Goal: Transaction & Acquisition: Purchase product/service

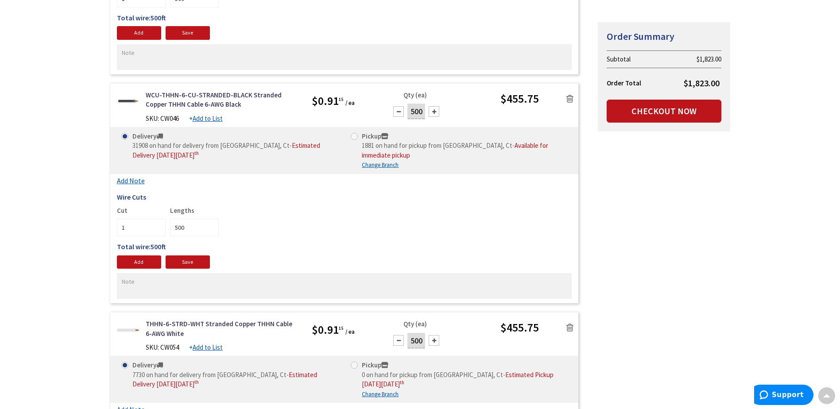
scroll to position [310, 0]
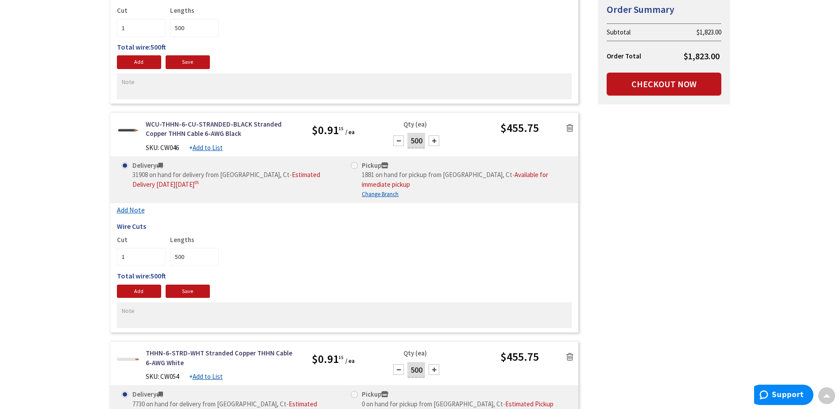
click at [572, 128] on icon at bounding box center [569, 128] width 7 height 9
click at [570, 127] on icon at bounding box center [569, 128] width 7 height 9
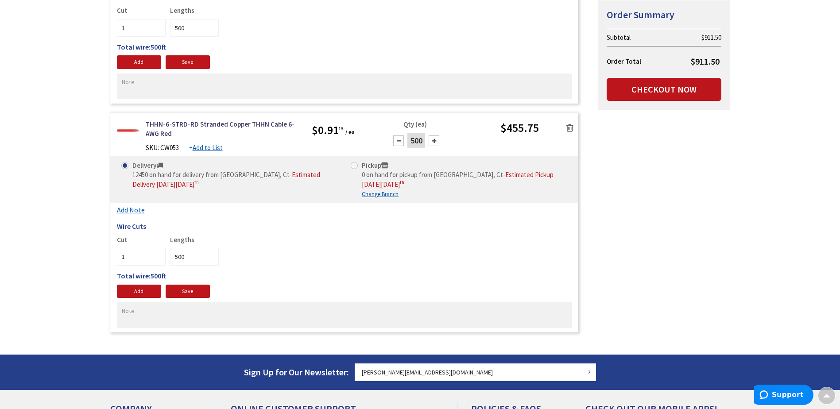
click at [568, 125] on icon at bounding box center [569, 128] width 7 height 9
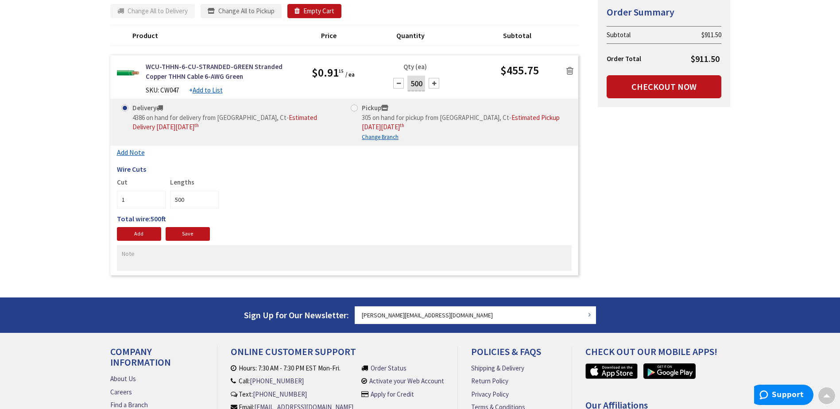
scroll to position [101, 0]
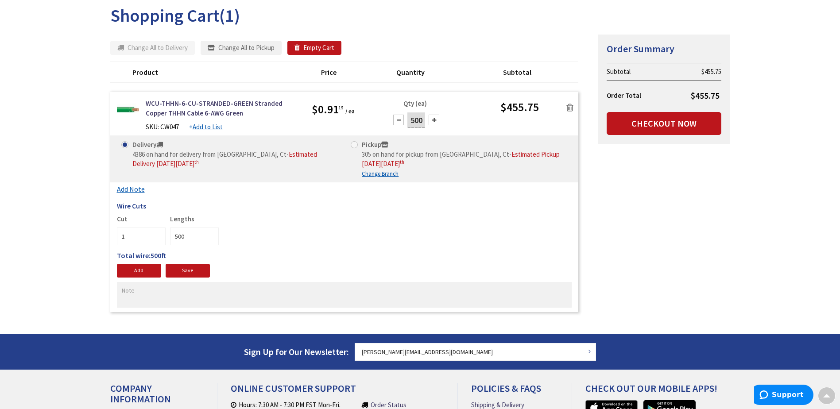
click at [573, 110] on link at bounding box center [570, 106] width 17 height 13
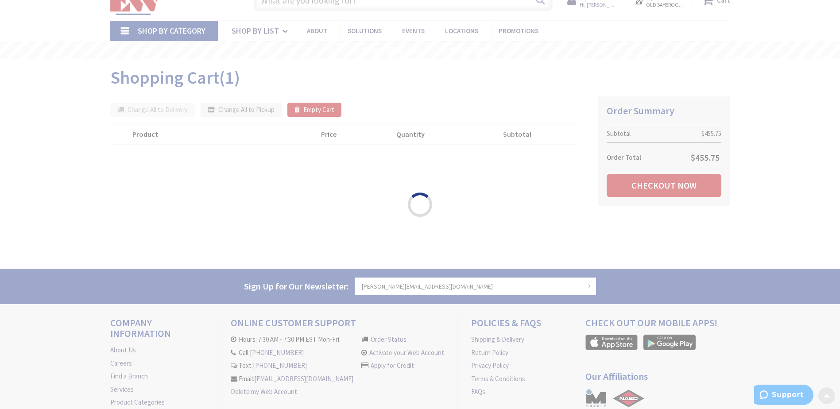
scroll to position [0, 0]
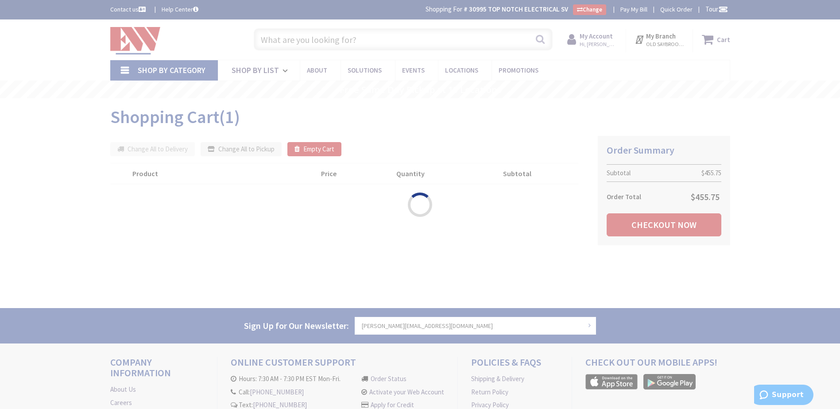
click at [287, 38] on div "Please wait..." at bounding box center [420, 204] width 840 height 409
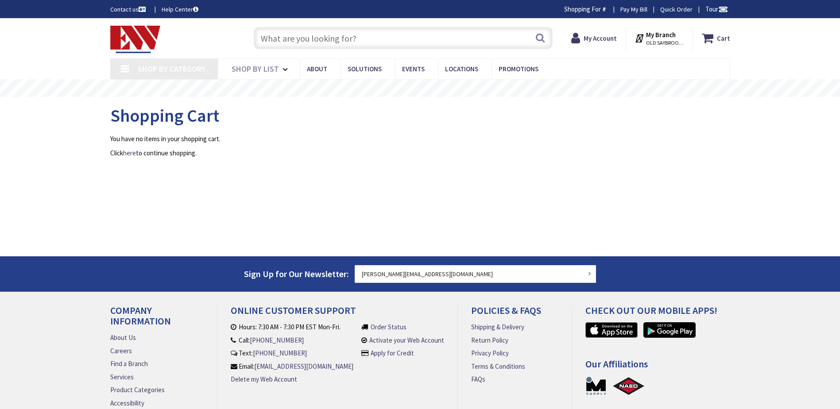
click at [287, 38] on input "text" at bounding box center [403, 38] width 299 height 22
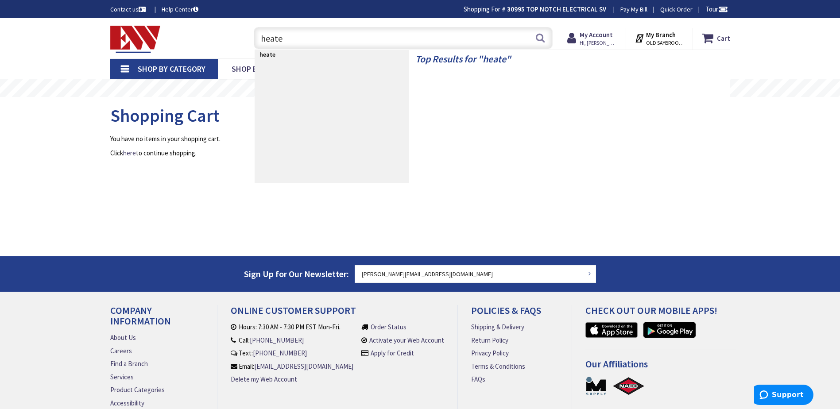
type input "heater"
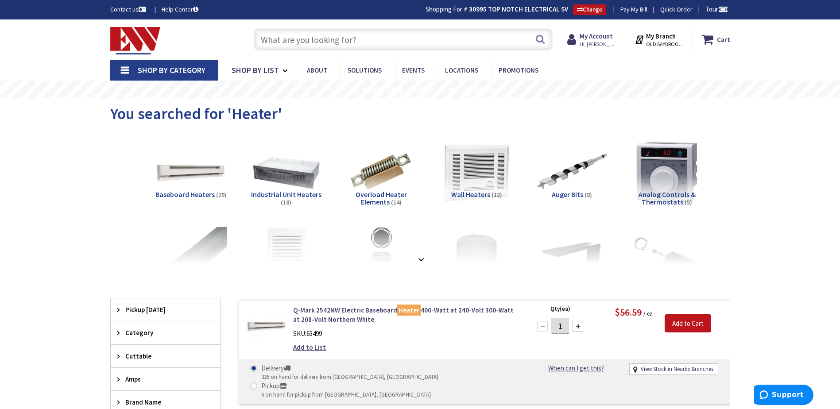
click at [275, 39] on input "text" at bounding box center [403, 39] width 299 height 22
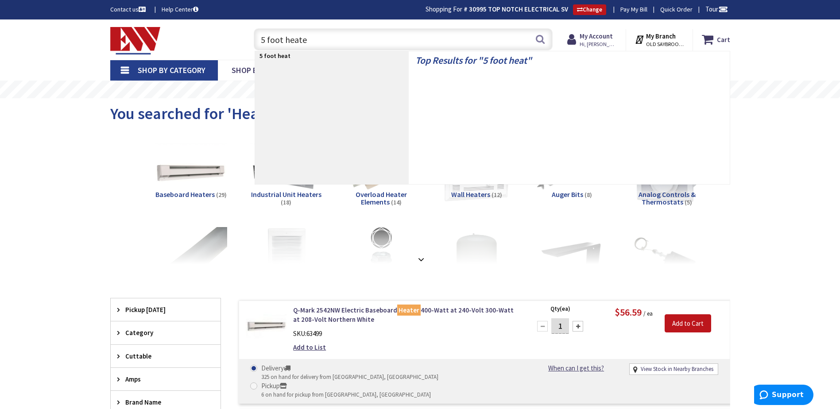
type input "5 foot heater"
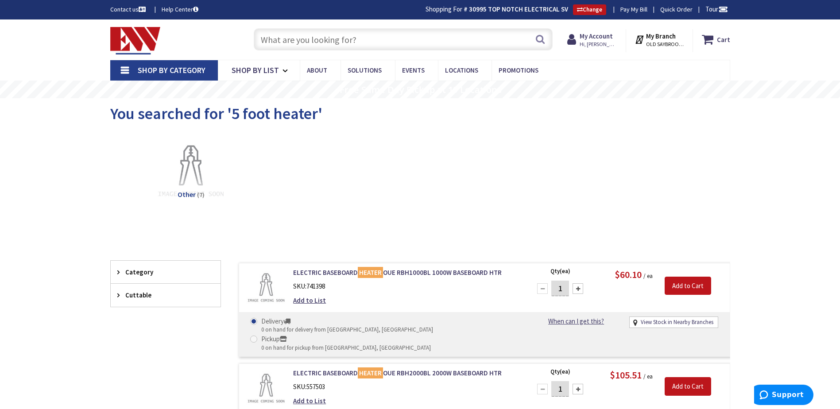
click at [298, 39] on input "text" at bounding box center [403, 39] width 299 height 22
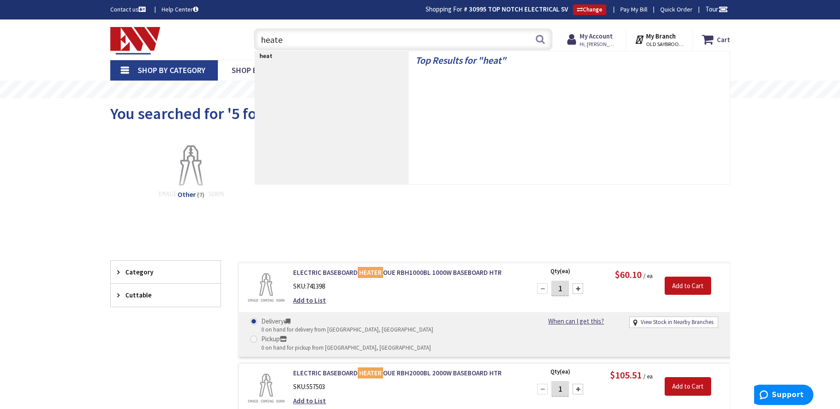
type input "heater"
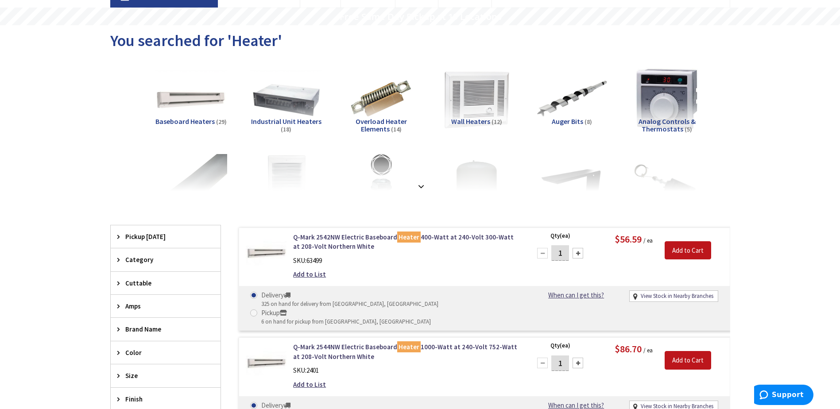
scroll to position [89, 0]
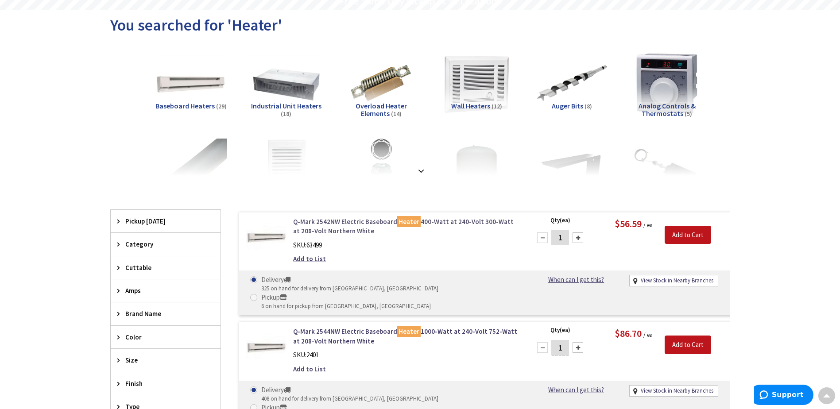
click at [375, 220] on link "Q-Mark 2542NW Electric Baseboard Heater 400-Watt at 240-Volt 300-Watt at 208-Vo…" at bounding box center [405, 226] width 225 height 19
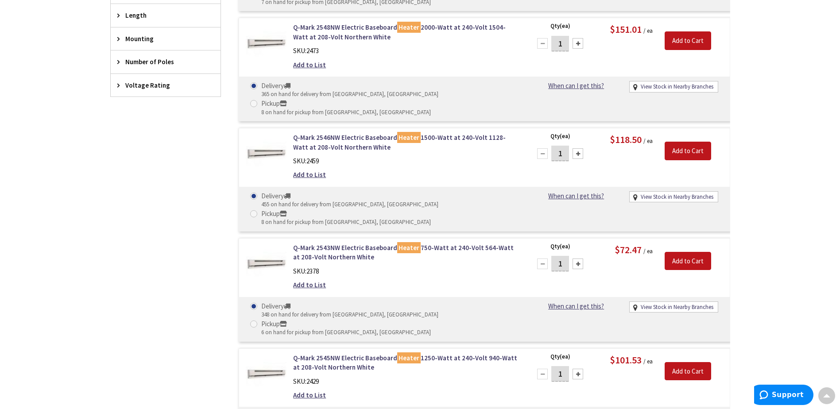
scroll to position [487, 0]
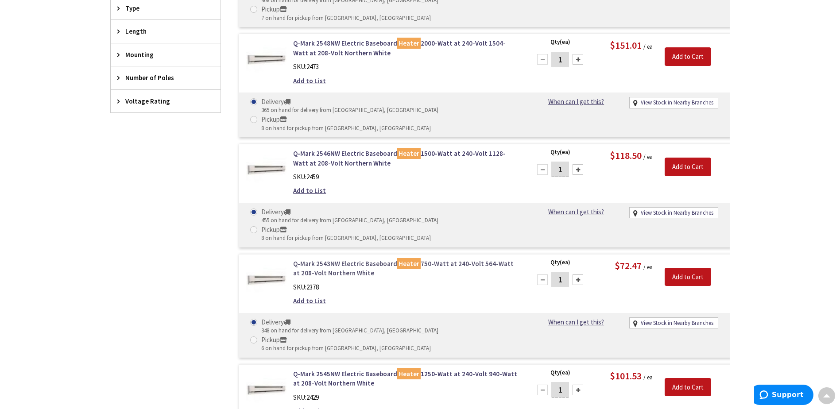
click at [344, 259] on link "Q-Mark 2543NW Electric Baseboard Heater 750-Watt at 240-Volt 564-Watt at 208-Vo…" at bounding box center [405, 268] width 225 height 19
click at [335, 149] on link "Q-Mark 2546NW Electric Baseboard Heater 1500-Watt at 240-Volt 1128-Watt at 208-…" at bounding box center [405, 158] width 225 height 19
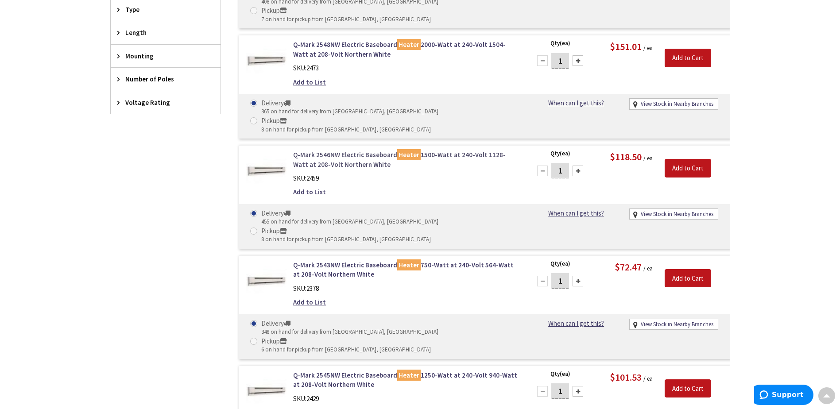
scroll to position [487, 0]
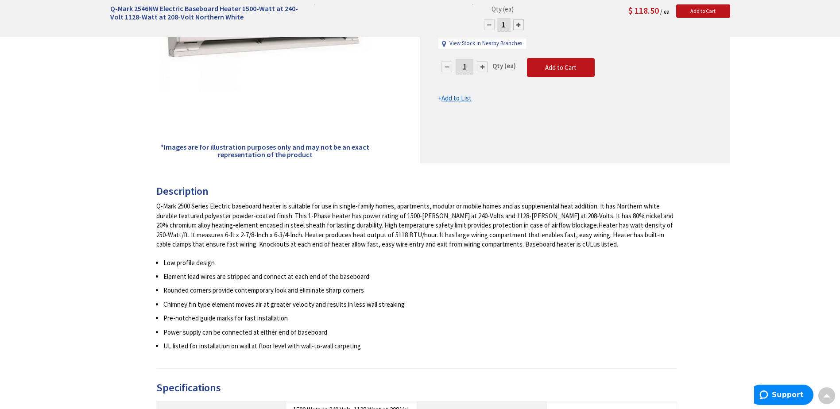
scroll to position [223, 0]
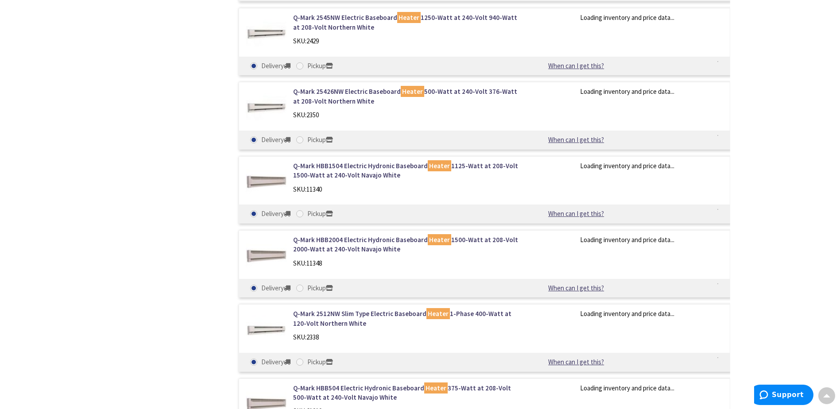
scroll to position [664, 0]
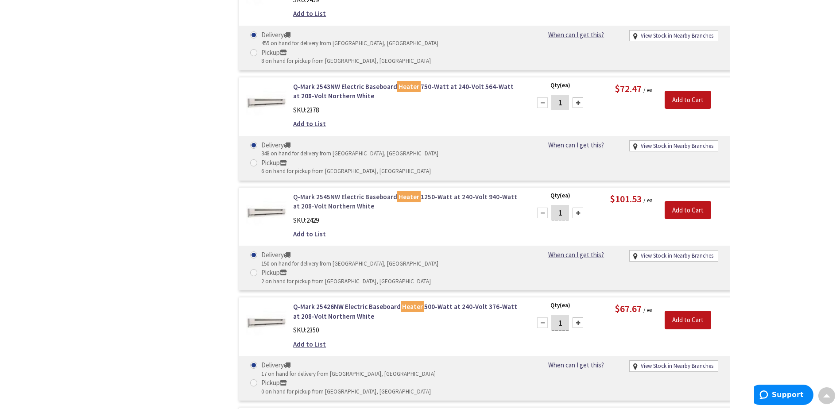
click at [348, 192] on link "Q-Mark 2545NW Electric Baseboard Heater 1250-Watt at 240-Volt 940-Watt at 208-V…" at bounding box center [405, 201] width 225 height 19
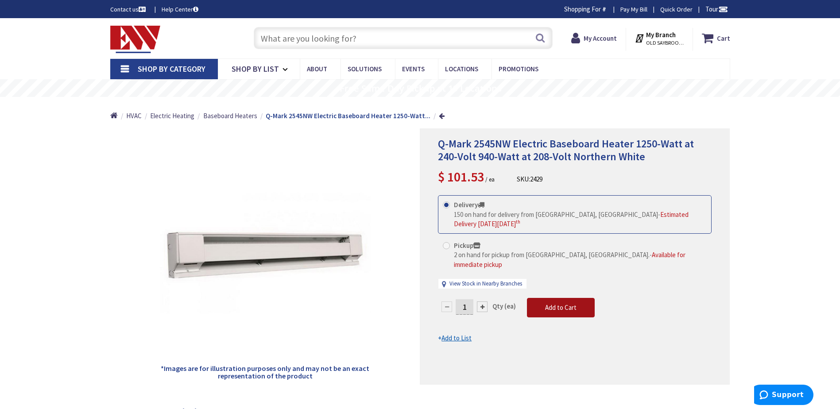
click at [568, 303] on span "Add to Cart" at bounding box center [560, 307] width 31 height 8
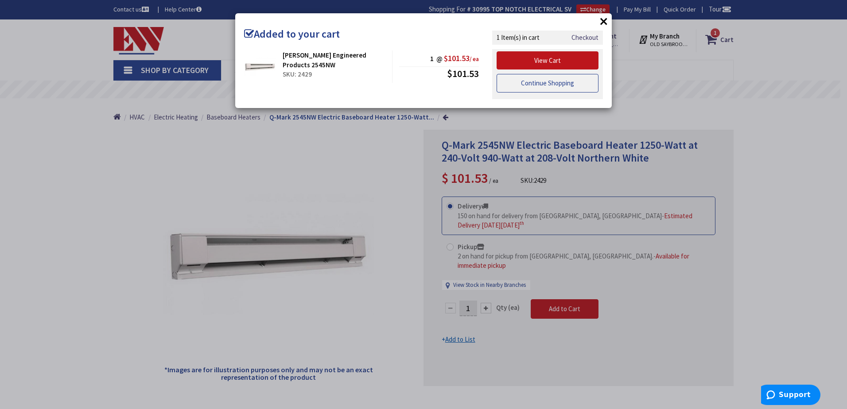
click at [559, 80] on link "Continue Shopping" at bounding box center [547, 83] width 102 height 19
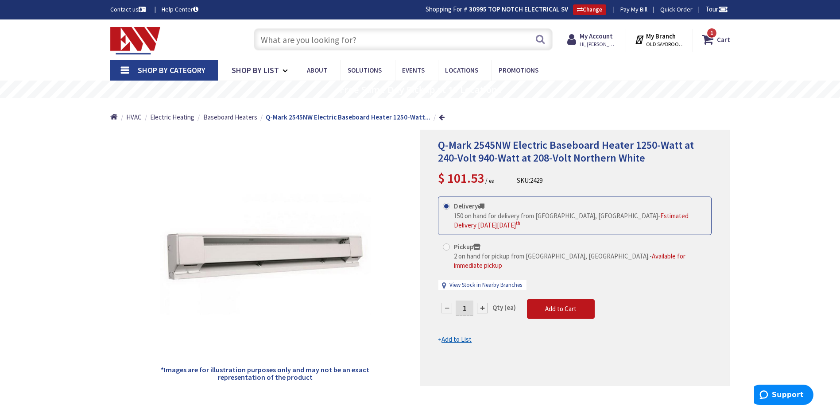
click at [337, 42] on input "text" at bounding box center [403, 39] width 299 height 22
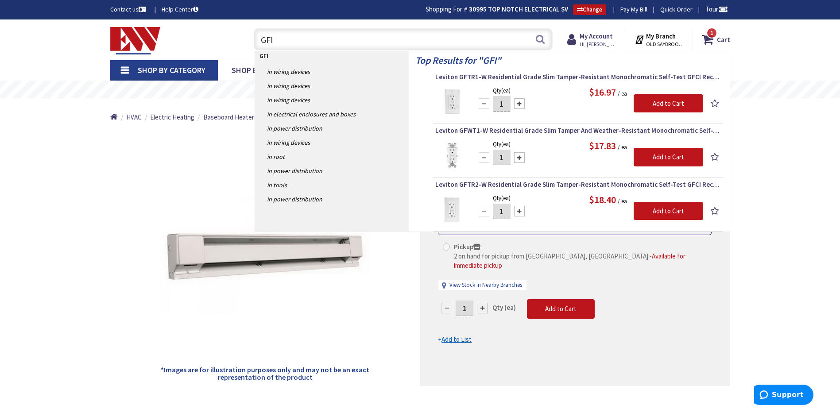
click at [260, 39] on input "GFI" at bounding box center [403, 39] width 299 height 22
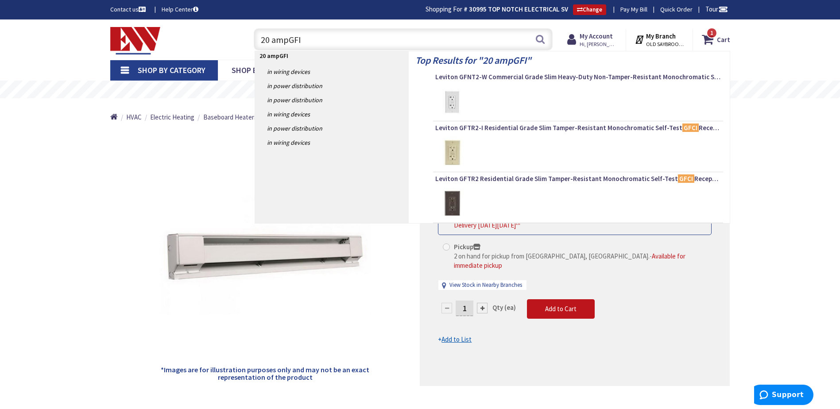
type input "20 amp GFI"
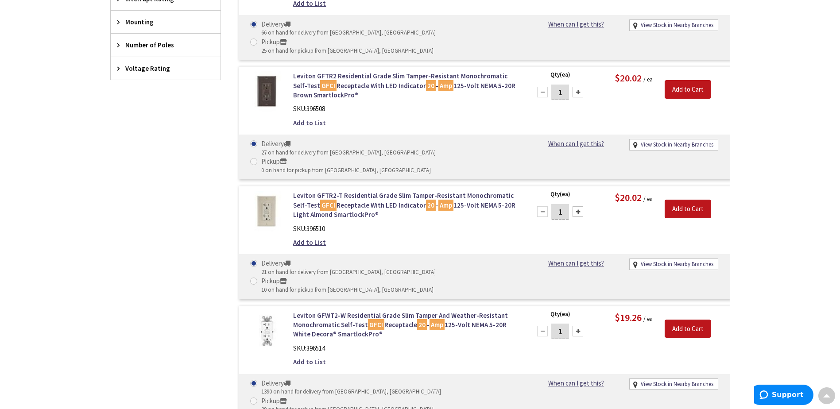
scroll to position [444, 0]
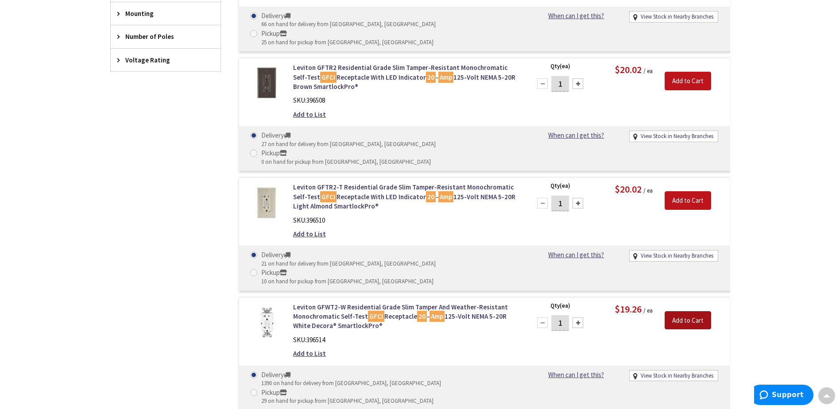
click at [682, 311] on input "Add to Cart" at bounding box center [688, 320] width 46 height 19
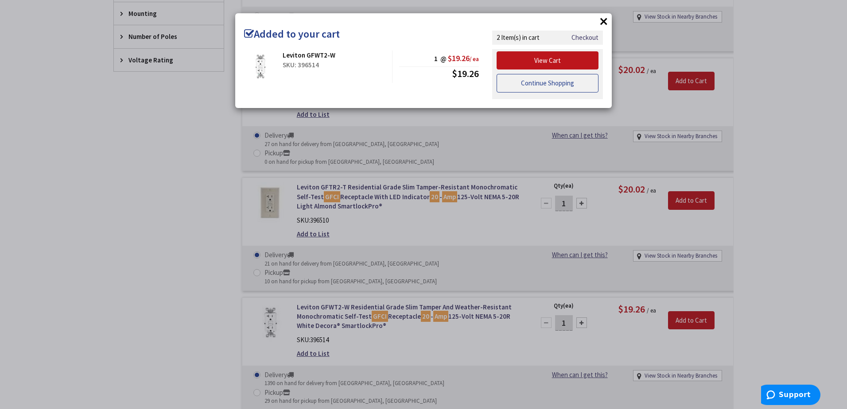
click at [533, 80] on link "Continue Shopping" at bounding box center [547, 83] width 102 height 19
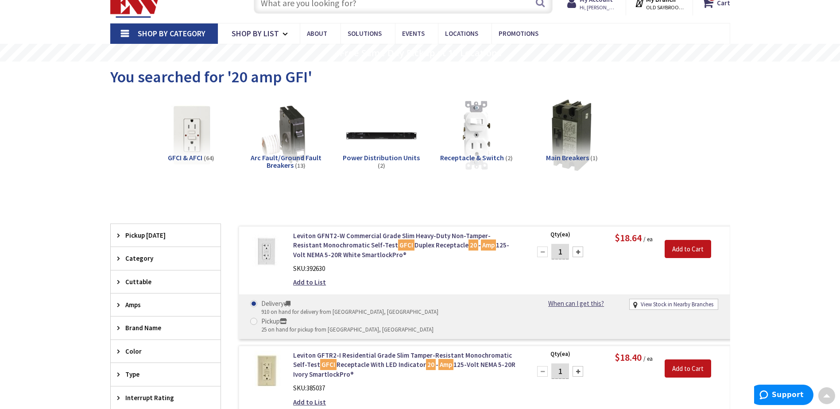
scroll to position [0, 0]
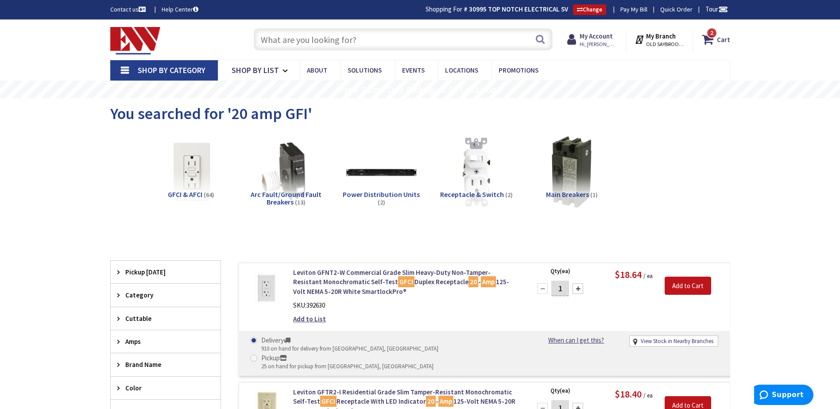
click at [299, 39] on input "text" at bounding box center [403, 39] width 299 height 22
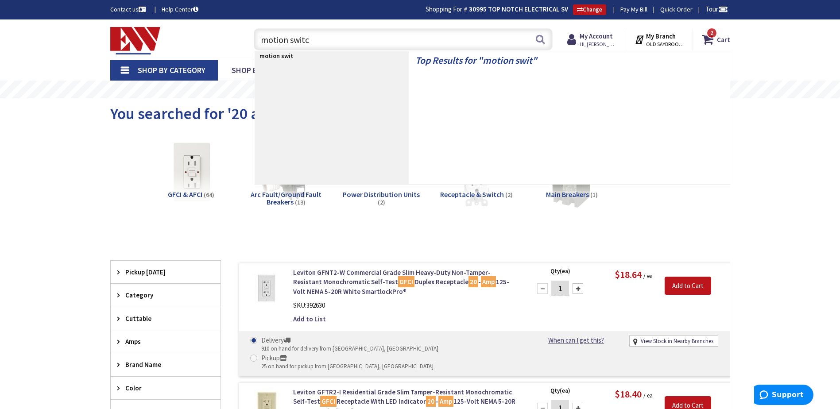
type input "motion switch"
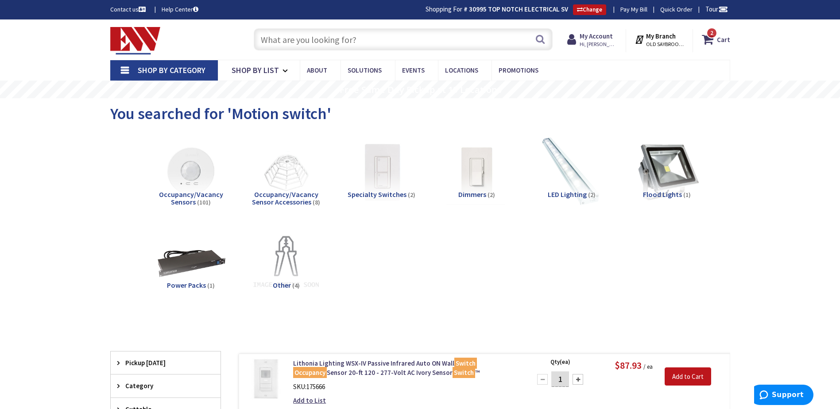
click at [292, 39] on input "text" at bounding box center [403, 39] width 299 height 22
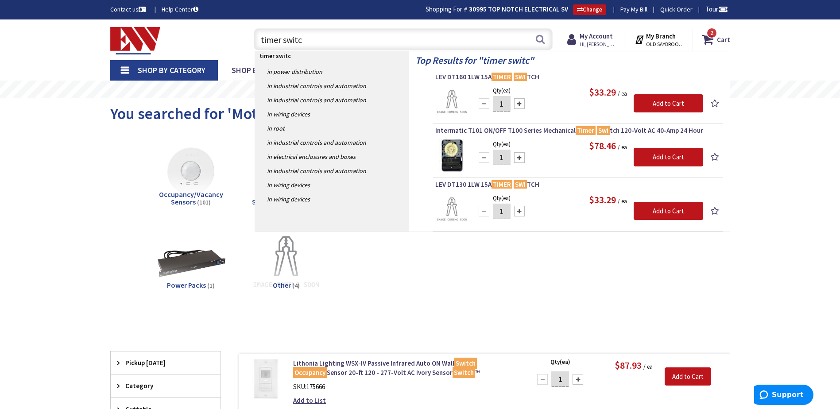
type input "timer switch"
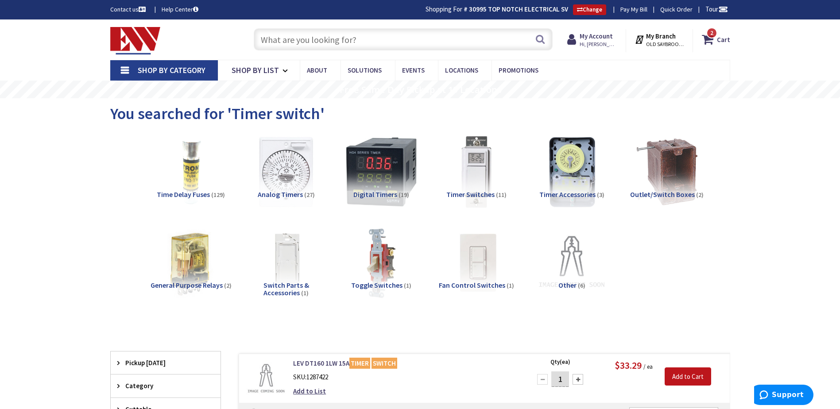
click at [277, 41] on input "text" at bounding box center [403, 39] width 299 height 22
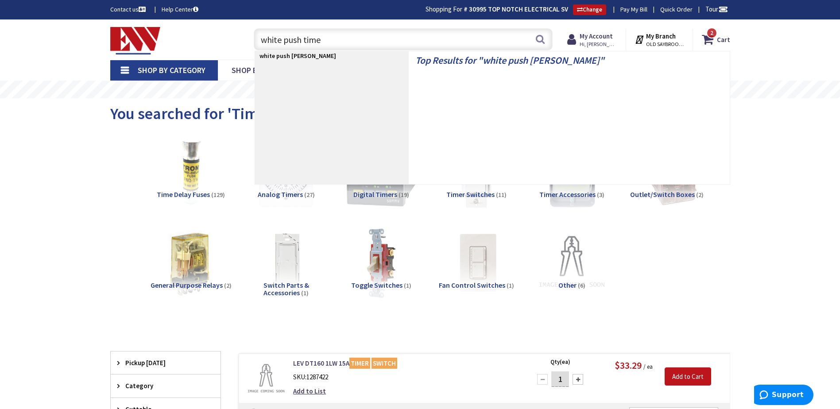
type input "white push timer"
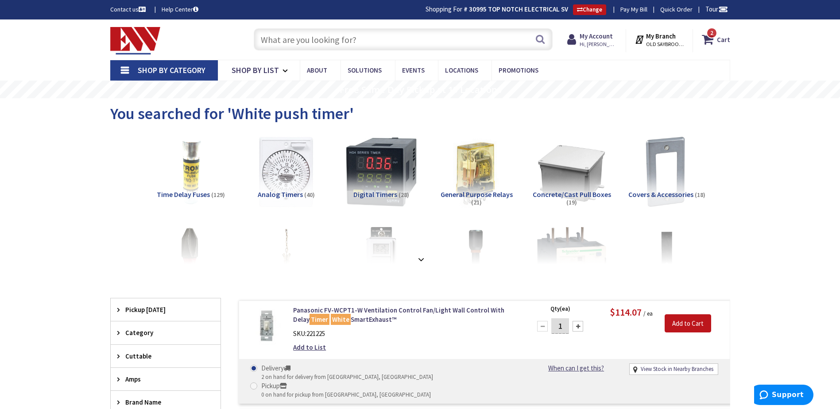
click at [297, 37] on input "text" at bounding box center [403, 39] width 299 height 22
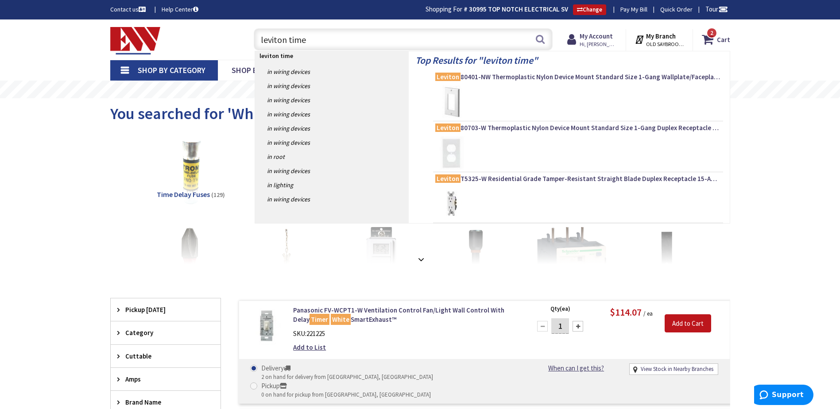
type input "leviton timer"
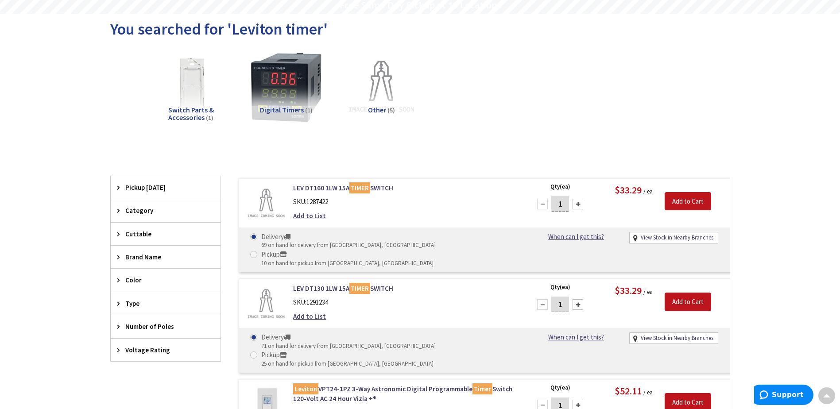
scroll to position [59, 0]
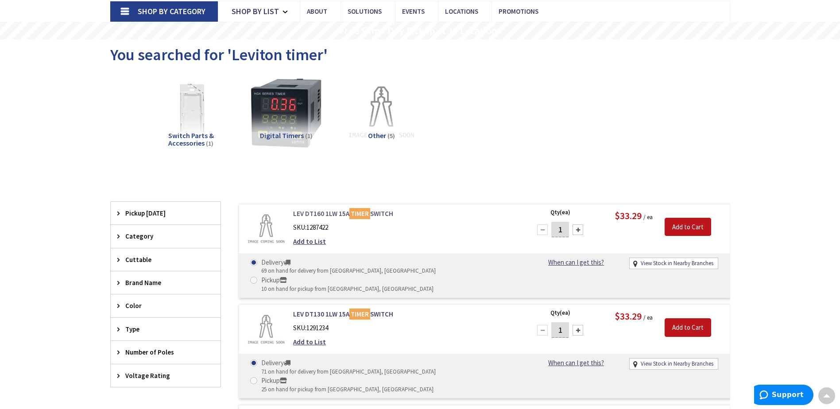
click at [312, 210] on link "LEV DT160 1LW 15A TIMER SWITCH" at bounding box center [405, 213] width 225 height 9
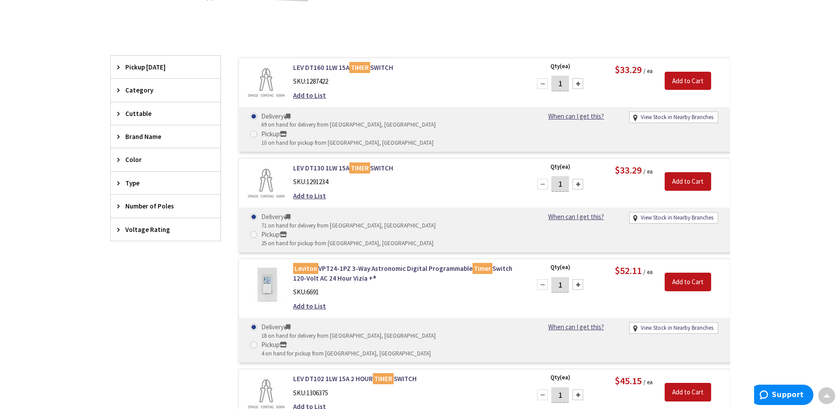
scroll to position [193, 0]
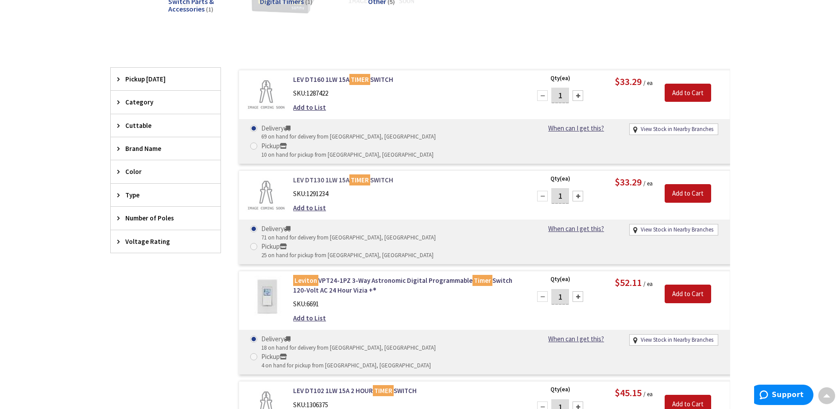
click at [340, 175] on link "LEV DT130 1LW 15A TIMER SWITCH" at bounding box center [405, 179] width 225 height 9
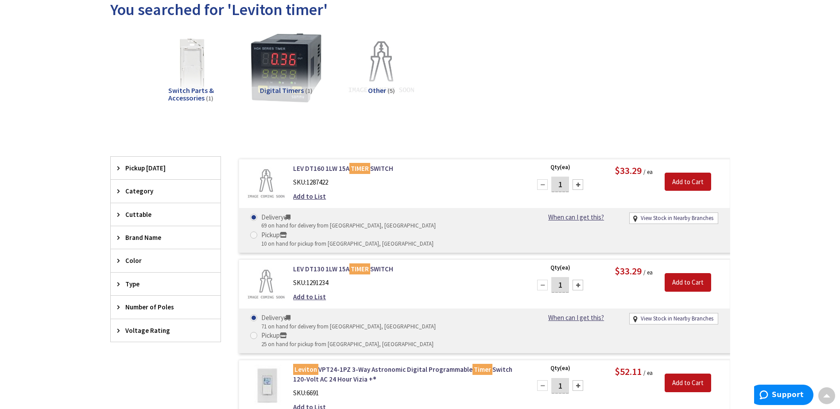
scroll to position [89, 0]
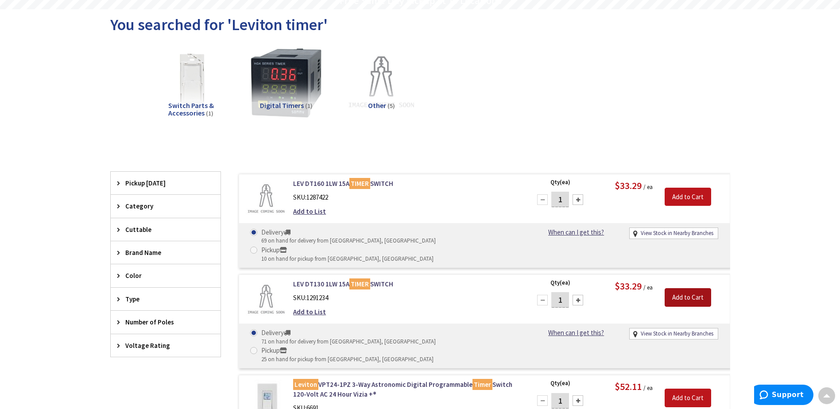
click at [699, 288] on input "Add to Cart" at bounding box center [688, 297] width 46 height 19
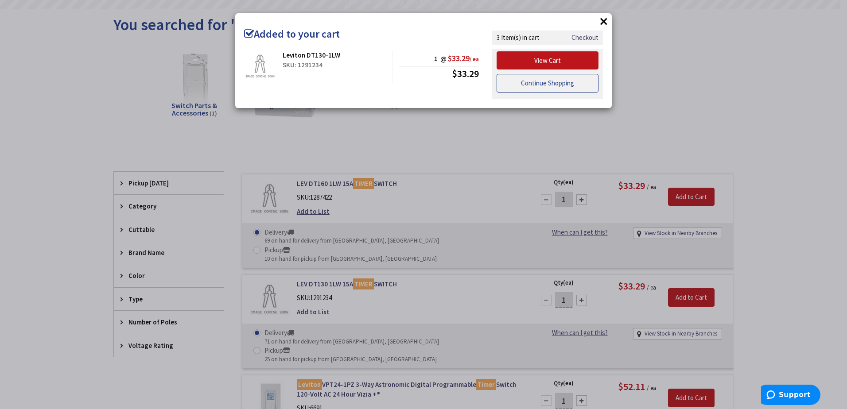
click at [574, 85] on link "Continue Shopping" at bounding box center [547, 83] width 102 height 19
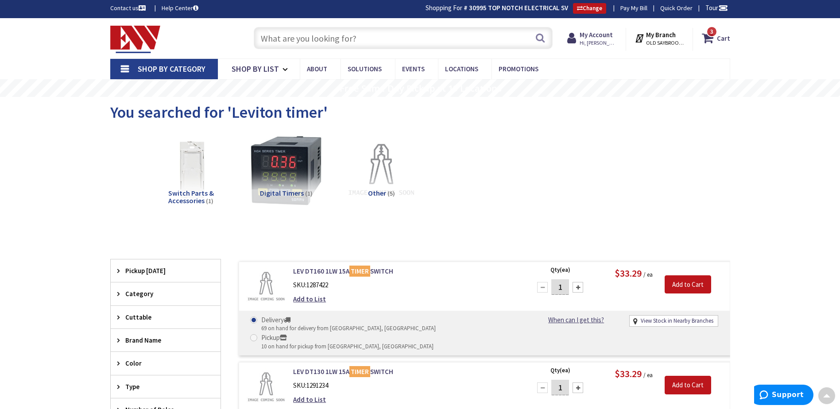
scroll to position [0, 0]
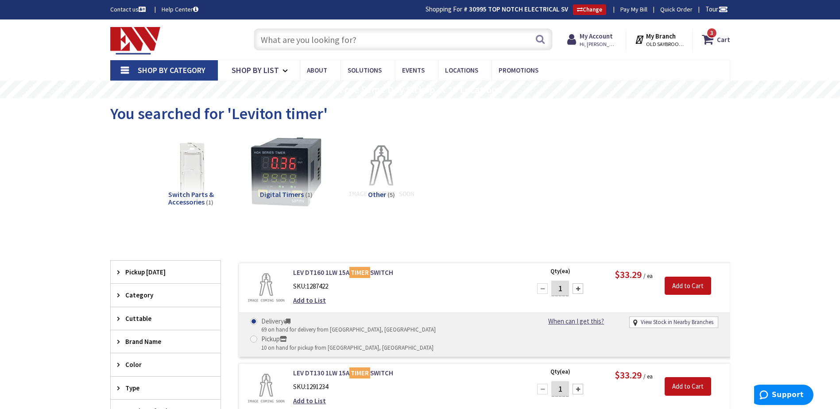
click at [278, 43] on input "text" at bounding box center [403, 39] width 299 height 22
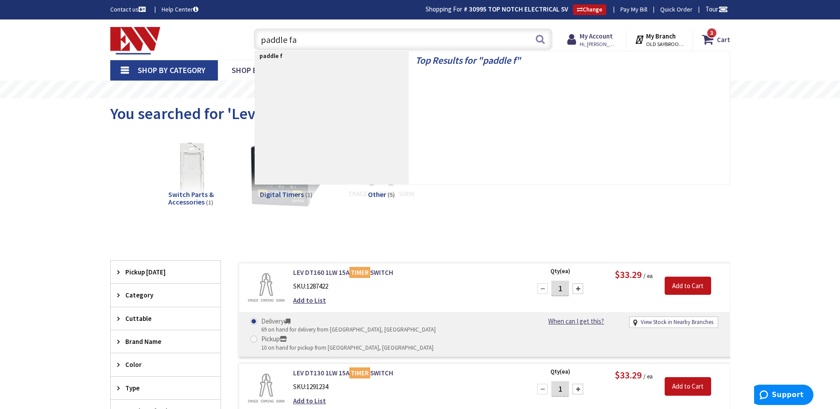
type input "paddle fan"
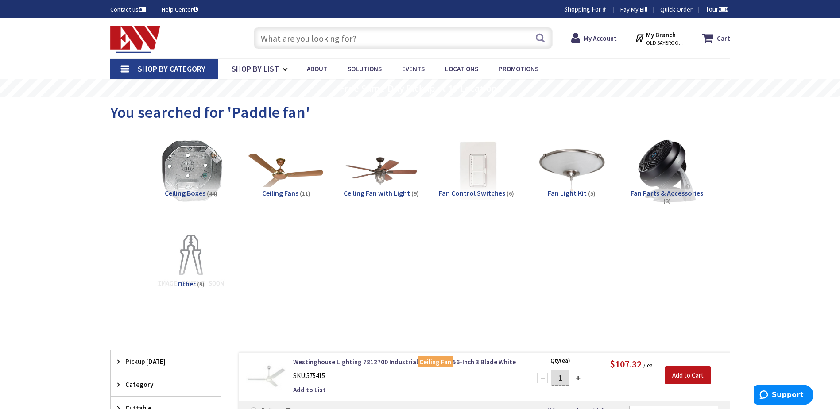
click at [284, 180] on img at bounding box center [286, 171] width 80 height 80
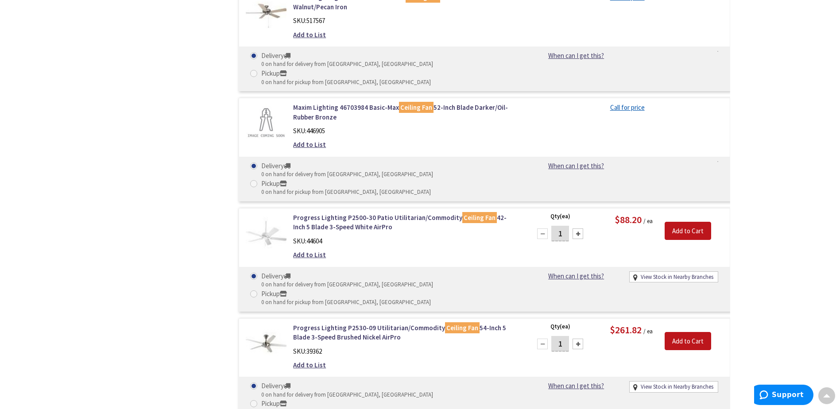
scroll to position [645, 0]
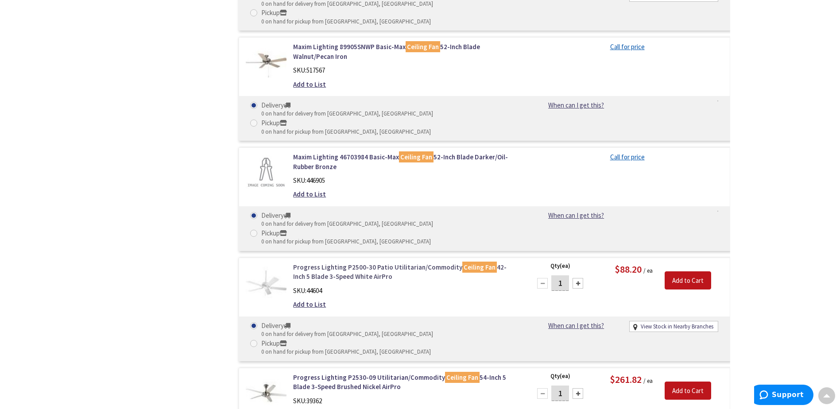
click at [348, 263] on link "Progress Lighting P2500-30 Patio Utilitarian/Commodity Ceiling Fan 42-Inch 5 Bl…" at bounding box center [405, 272] width 225 height 19
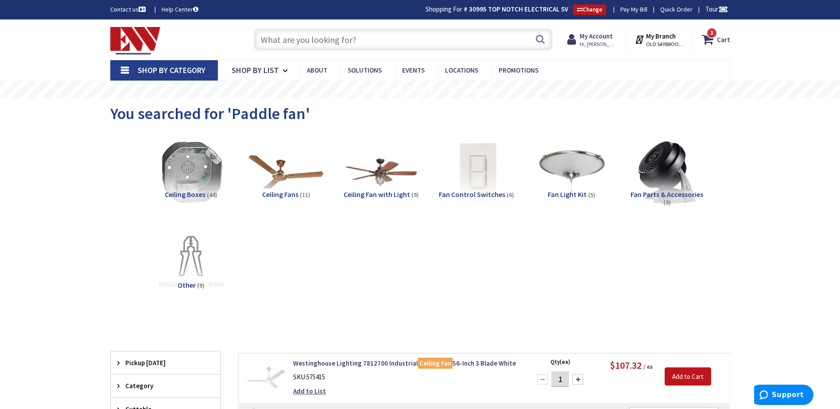
click at [271, 172] on img at bounding box center [286, 172] width 80 height 80
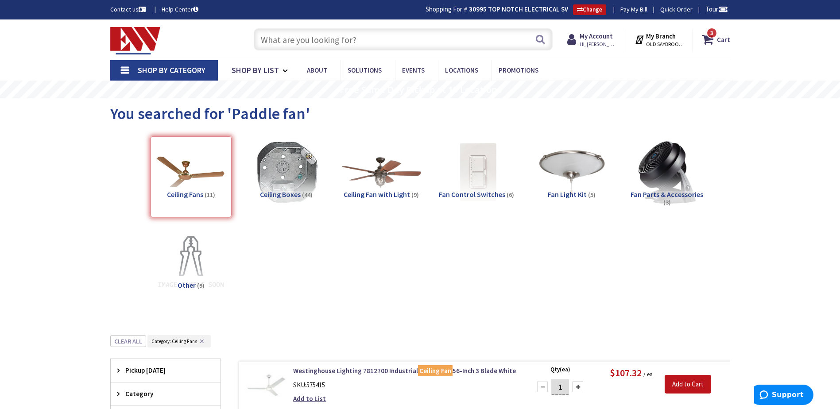
click at [386, 178] on img at bounding box center [381, 172] width 80 height 80
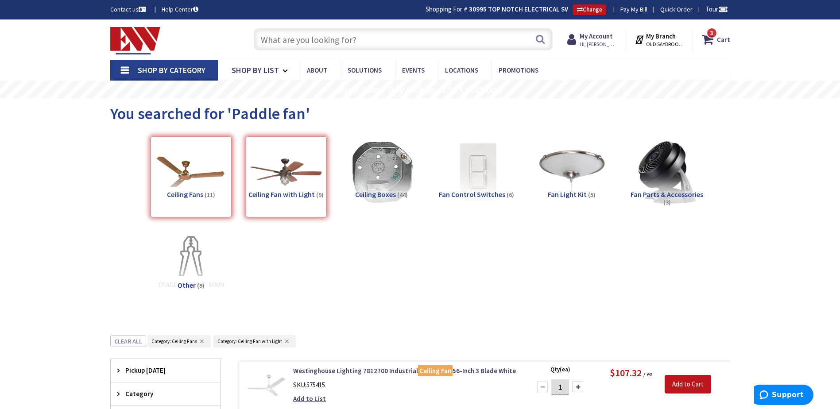
click at [272, 39] on input "text" at bounding box center [403, 39] width 299 height 22
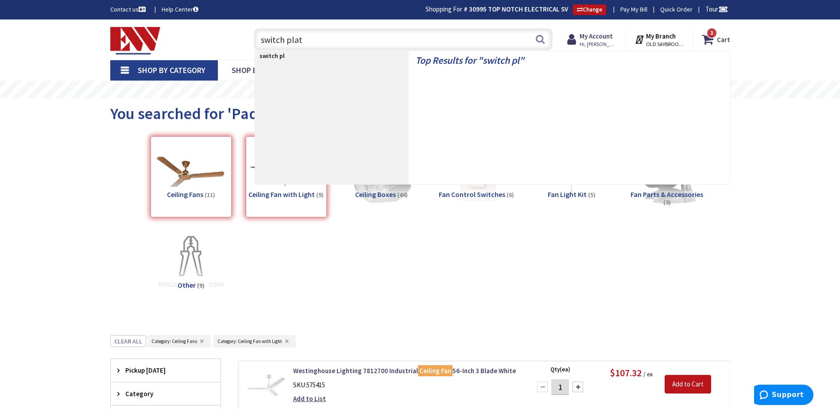
type input "switch plate"
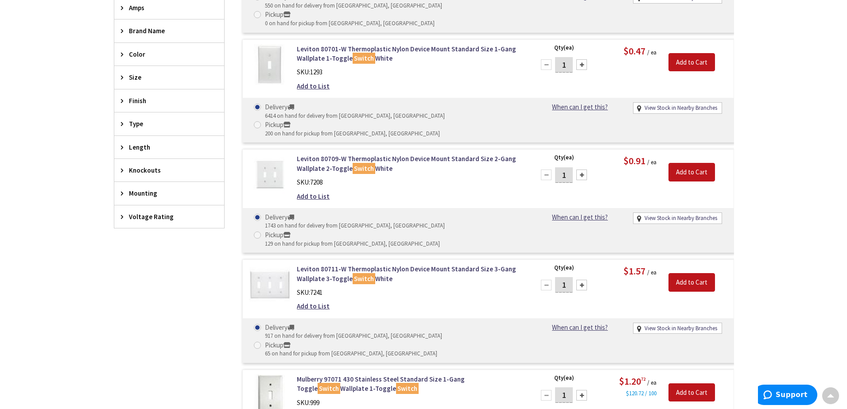
scroll to position [399, 0]
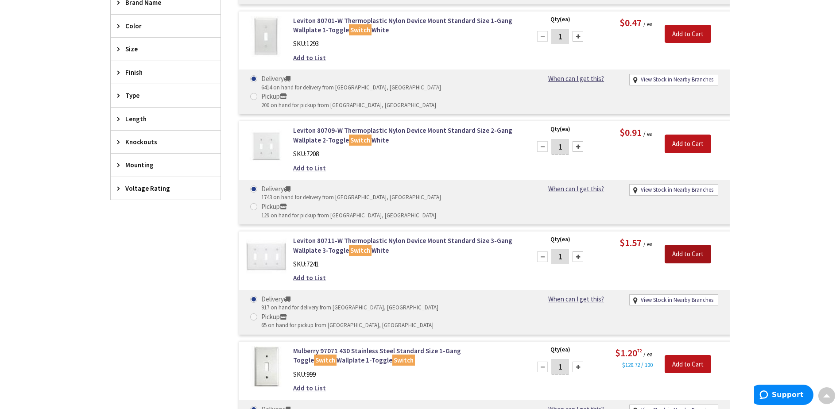
click at [684, 245] on input "Add to Cart" at bounding box center [688, 254] width 46 height 19
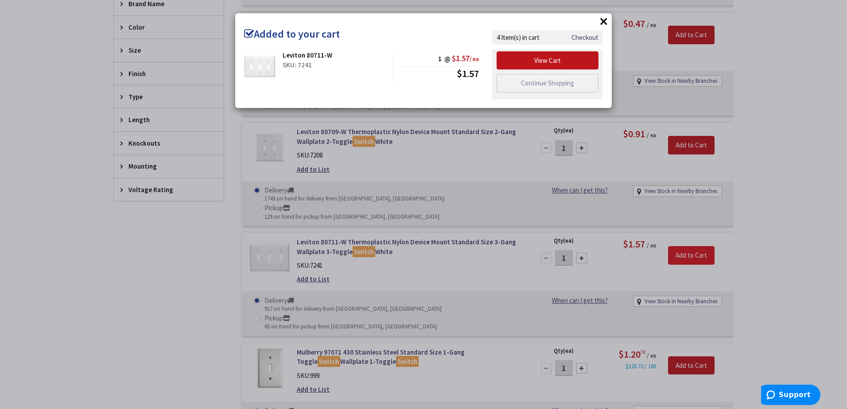
scroll to position [400, 0]
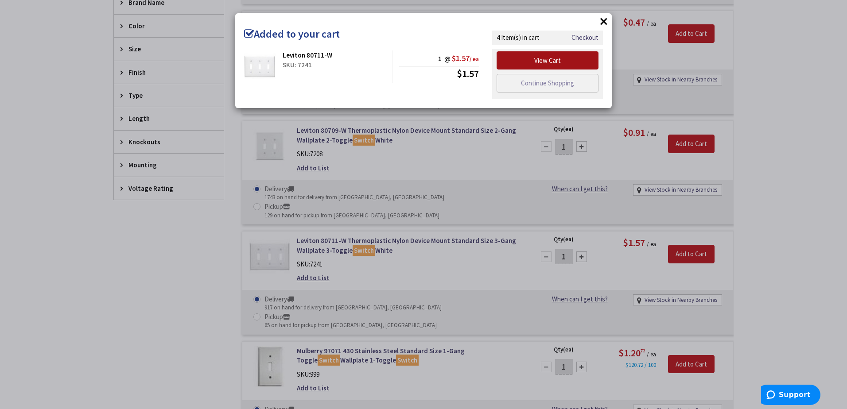
click at [574, 59] on link "View Cart" at bounding box center [547, 60] width 102 height 19
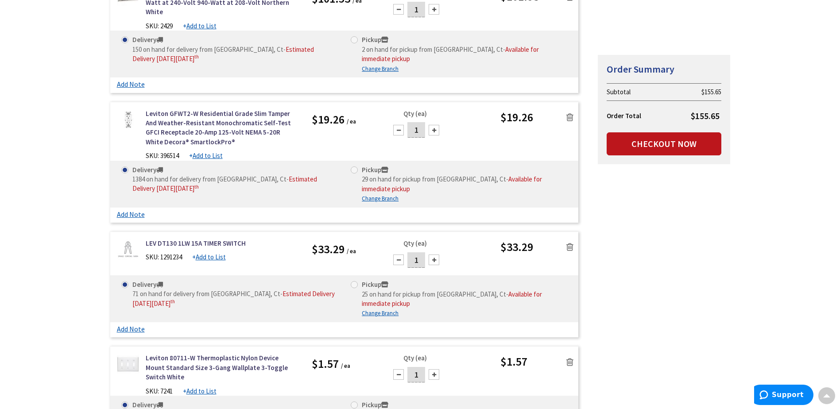
scroll to position [311, 0]
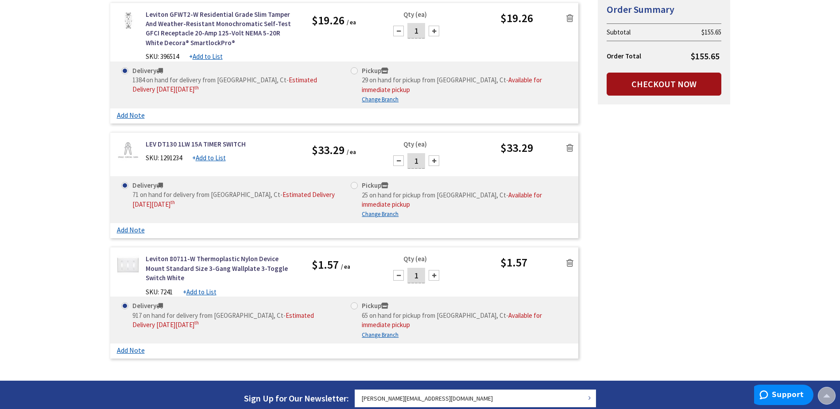
click at [661, 77] on link "Checkout Now" at bounding box center [664, 84] width 115 height 23
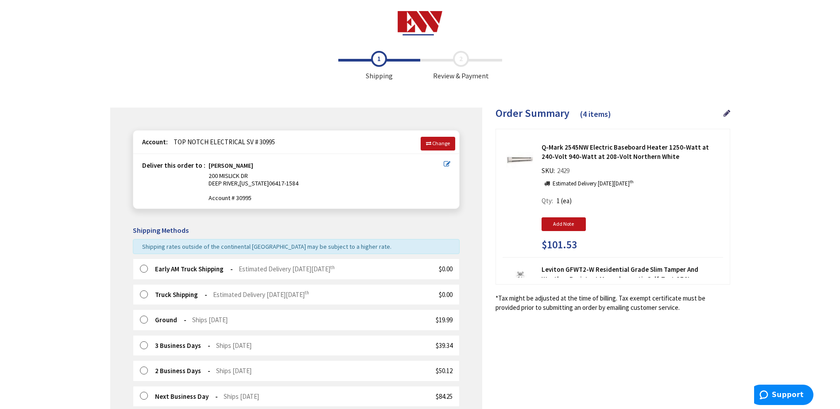
click at [142, 266] on label at bounding box center [147, 269] width 14 height 9
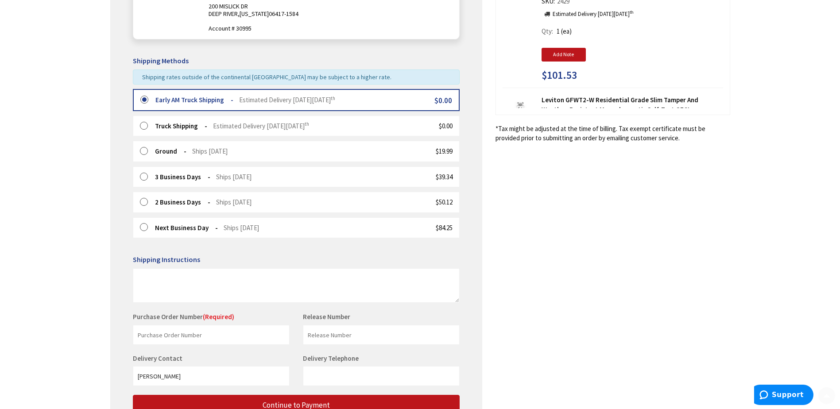
scroll to position [177, 0]
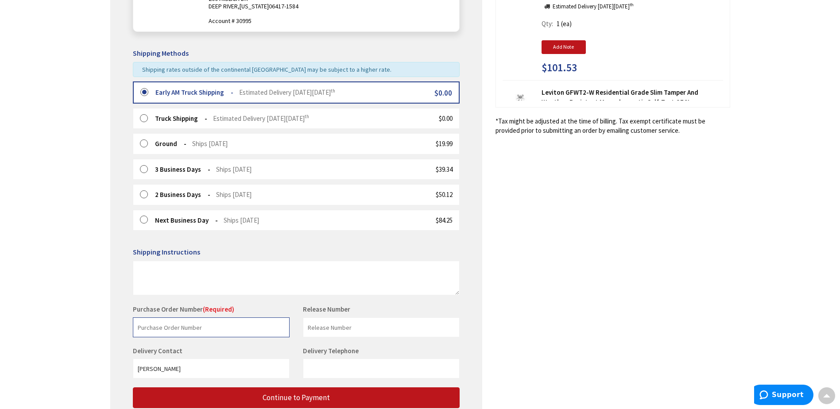
click at [159, 330] on input "text" at bounding box center [211, 328] width 157 height 20
type input "t"
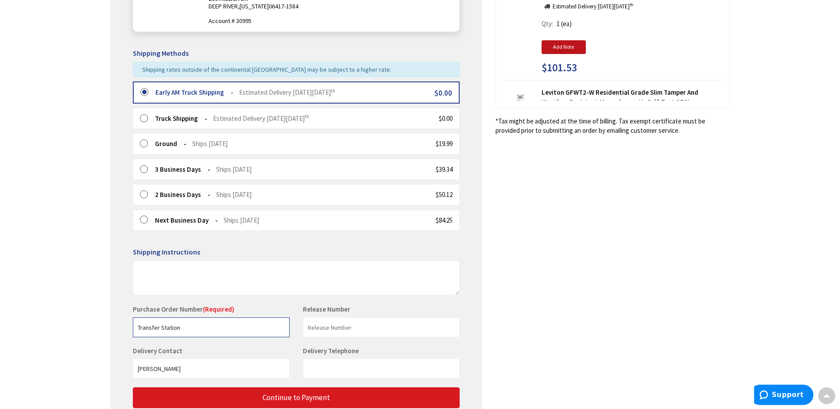
type input "Transfer Station"
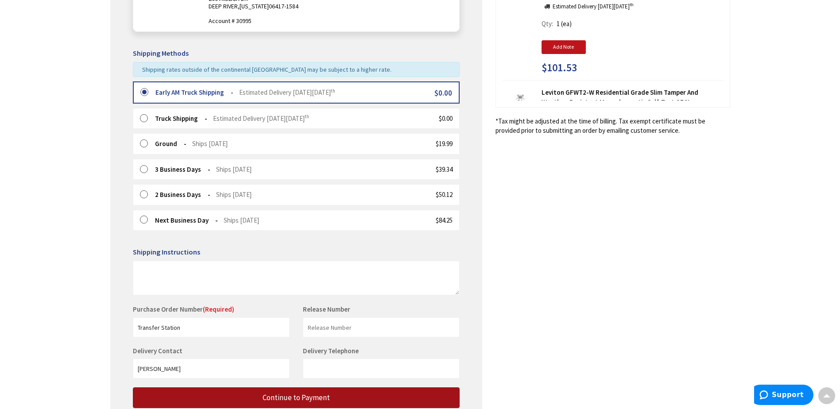
click at [243, 393] on button "Continue to Payment" at bounding box center [296, 397] width 327 height 21
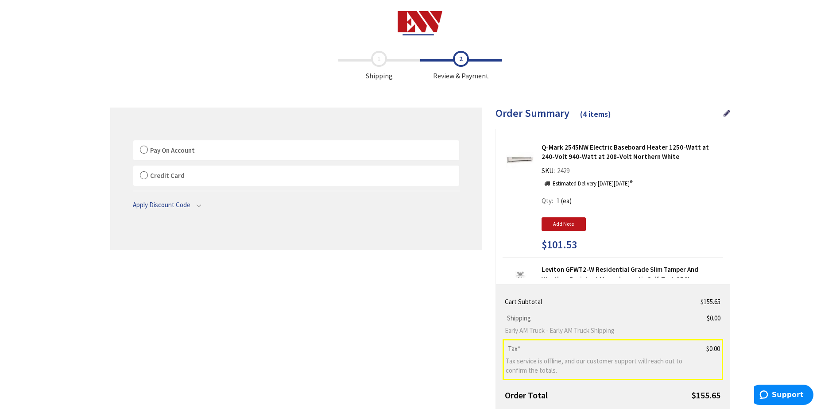
click at [147, 150] on label "Pay On Account" at bounding box center [296, 150] width 326 height 20
click at [133, 142] on input "Pay On Account" at bounding box center [133, 142] width 0 height 0
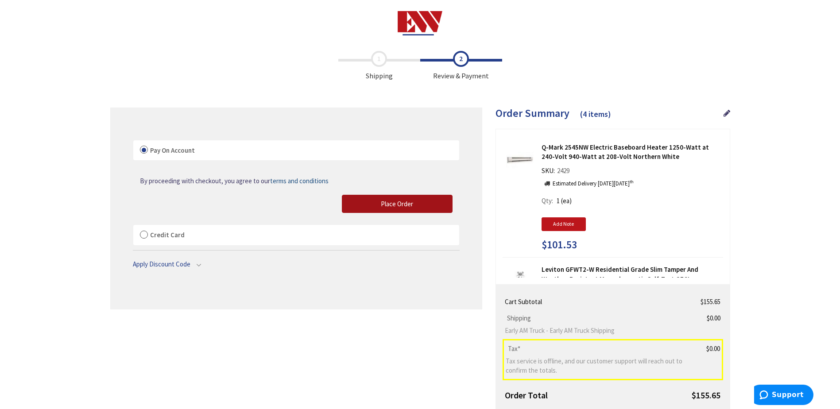
click at [416, 204] on button "Place Order" at bounding box center [397, 204] width 111 height 19
